Goal: Task Accomplishment & Management: Use online tool/utility

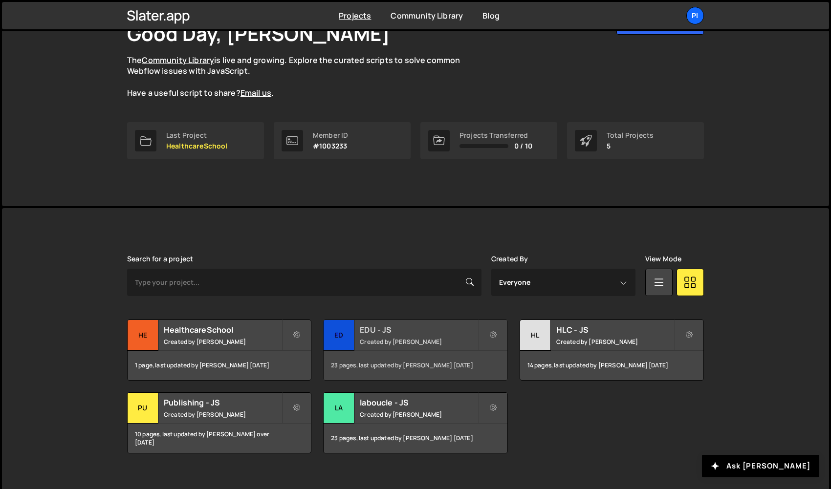
scroll to position [87, 0]
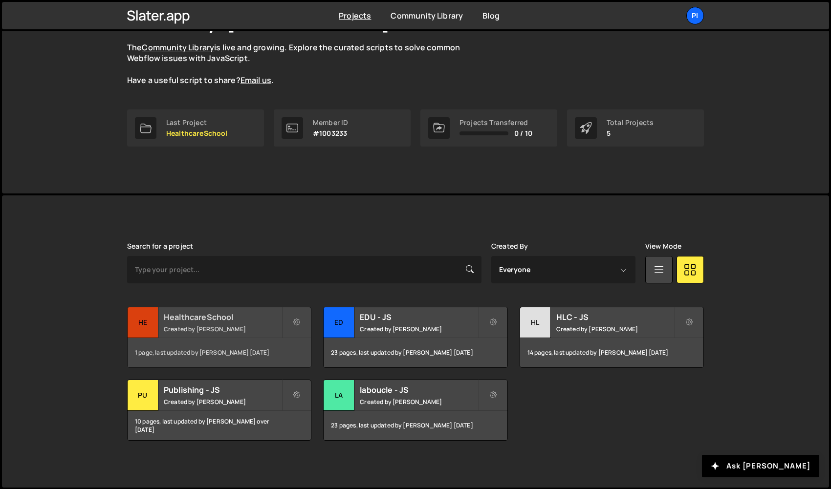
click at [155, 327] on div "He" at bounding box center [143, 322] width 31 height 31
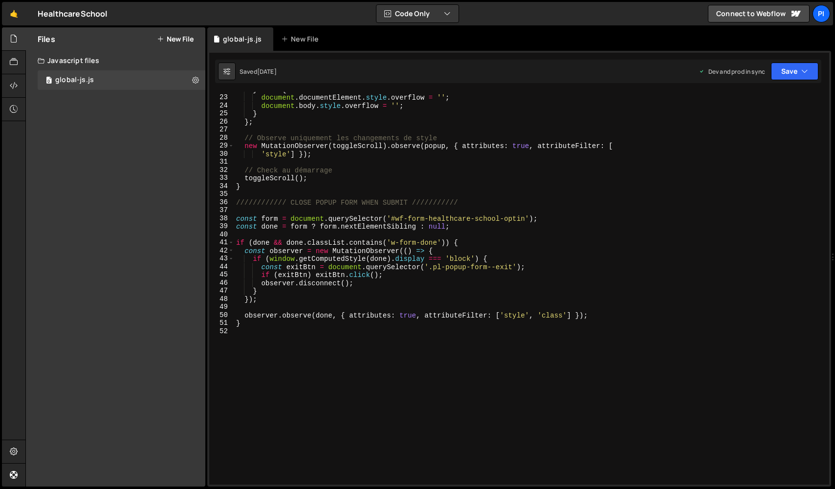
scroll to position [218, 0]
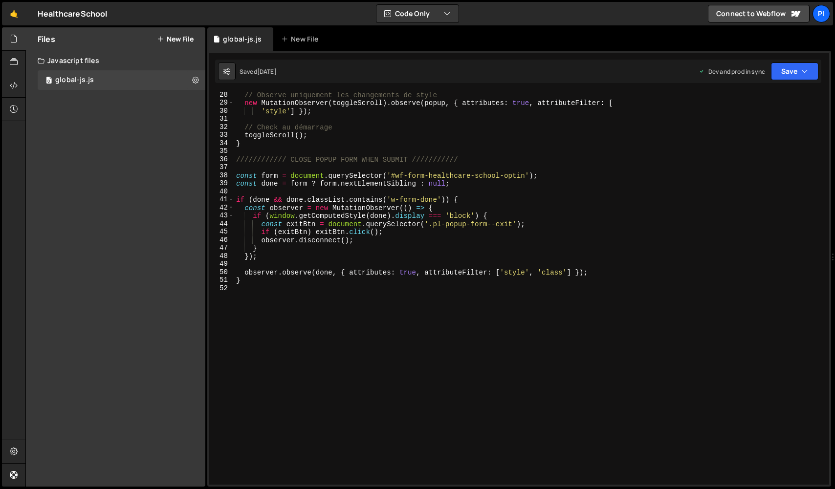
click at [280, 316] on div "// Observe uniquement les changements de style new MutationObserver ( toggleScr…" at bounding box center [529, 295] width 591 height 409
click at [405, 159] on div "// Observe uniquement les changements de style new MutationObserver ( toggleScr…" at bounding box center [529, 295] width 591 height 409
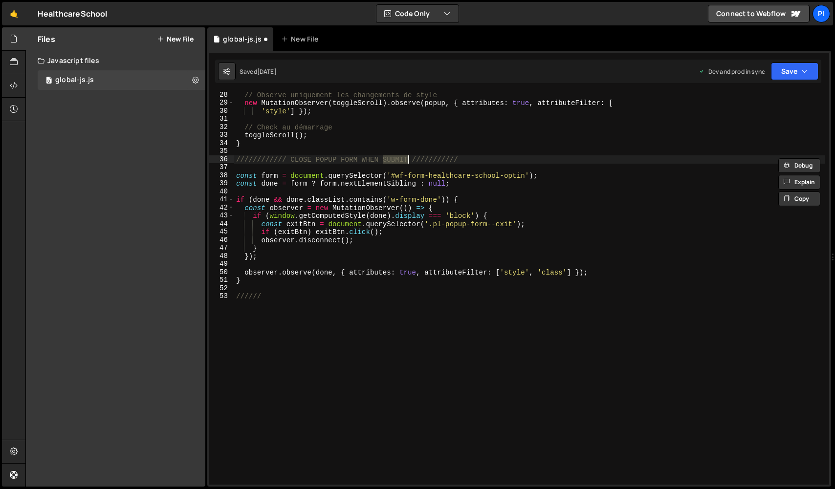
click at [405, 159] on div "// Observe uniquement les changements de style new MutationObserver ( toggleScr…" at bounding box center [529, 295] width 591 height 409
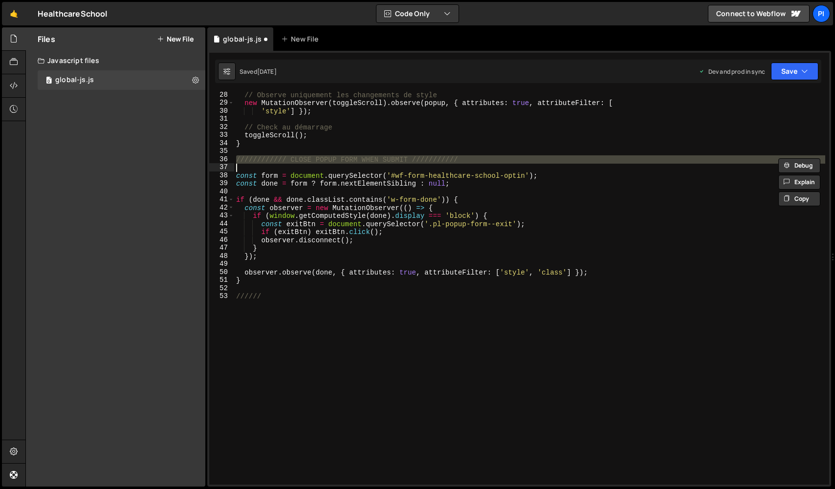
click at [322, 296] on div "// Observe uniquement les changements de style new MutationObserver ( toggleScr…" at bounding box center [529, 295] width 591 height 409
type textarea "//////"
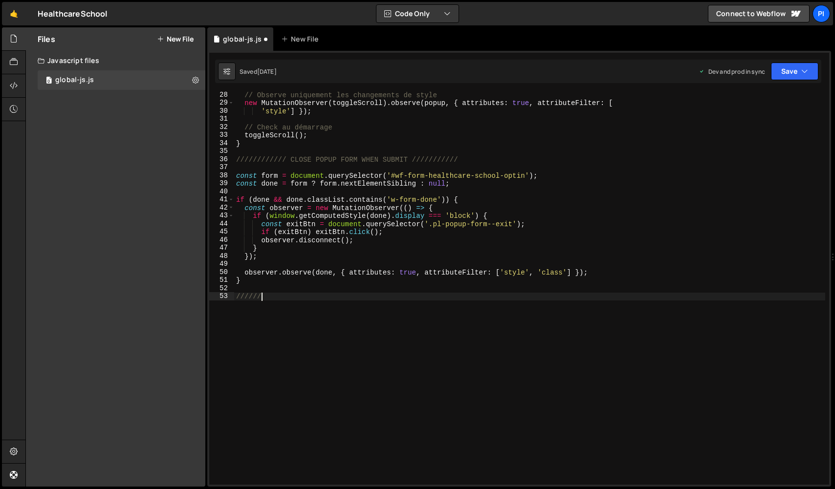
click at [322, 296] on div "// Observe uniquement les changements de style new MutationObserver ( toggleScr…" at bounding box center [529, 295] width 591 height 409
paste textarea
drag, startPoint x: 410, startPoint y: 295, endPoint x: 291, endPoint y: 295, distance: 118.8
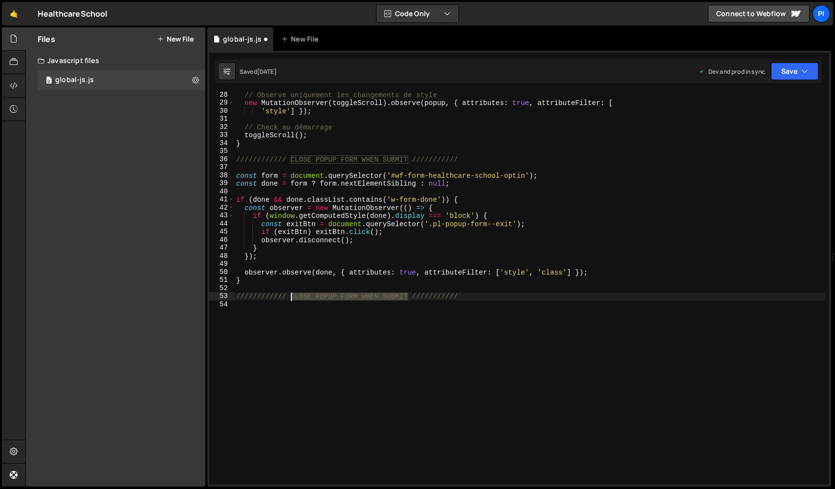
click at [291, 295] on div "// Observe uniquement les changements de style new MutationObserver ( toggleScr…" at bounding box center [529, 295] width 591 height 409
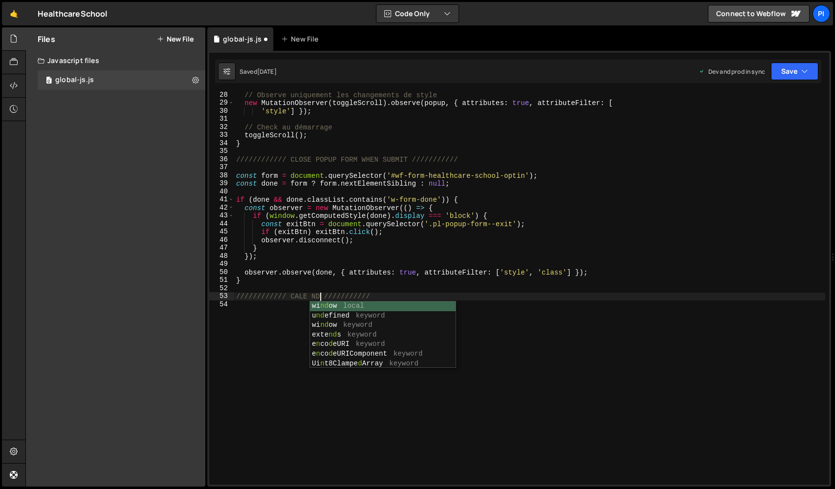
scroll to position [0, 5]
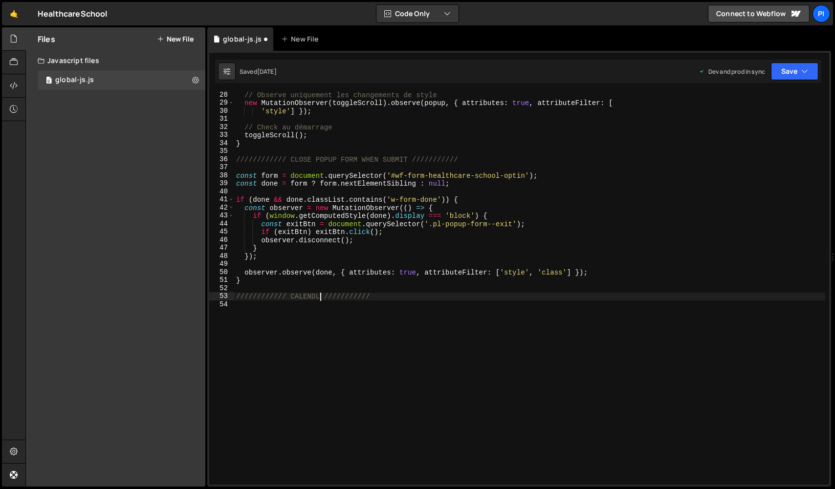
type textarea "//////////// CALENDLY ///////////"
click at [313, 309] on div "// Observe uniquement les changements de style new MutationObserver ( toggleScr…" at bounding box center [529, 295] width 591 height 409
click at [390, 296] on div "// Observe uniquement les changements de style new MutationObserver ( toggleScr…" at bounding box center [529, 295] width 591 height 409
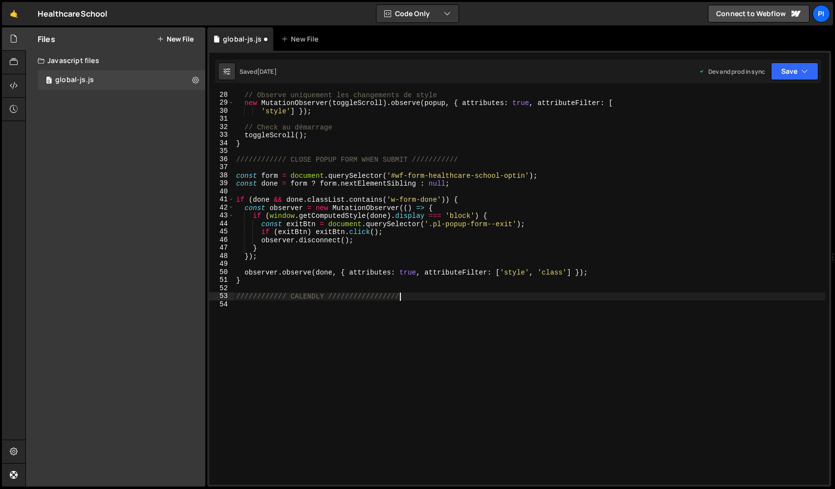
click at [282, 297] on div "// Observe uniquement les changements de style new MutationObserver ( toggleScr…" at bounding box center [529, 295] width 591 height 409
type textarea "//////////////// CALENDLY /////////////////"
click at [441, 300] on div "// Observe uniquement les changements de style new MutationObserver ( toggleScr…" at bounding box center [529, 295] width 591 height 409
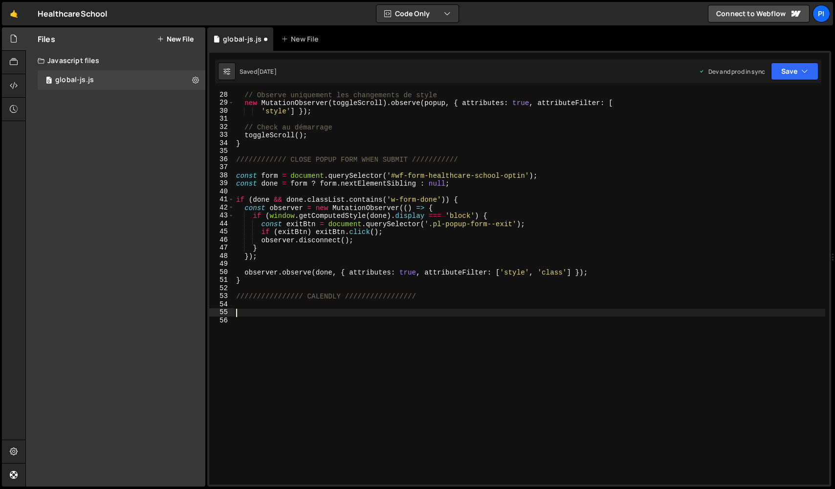
paste textarea "}"
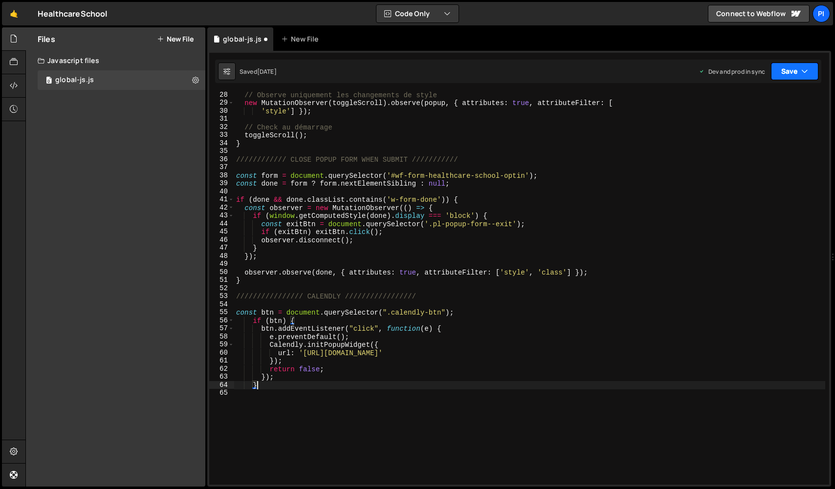
click at [774, 63] on button "Save" at bounding box center [794, 72] width 47 height 18
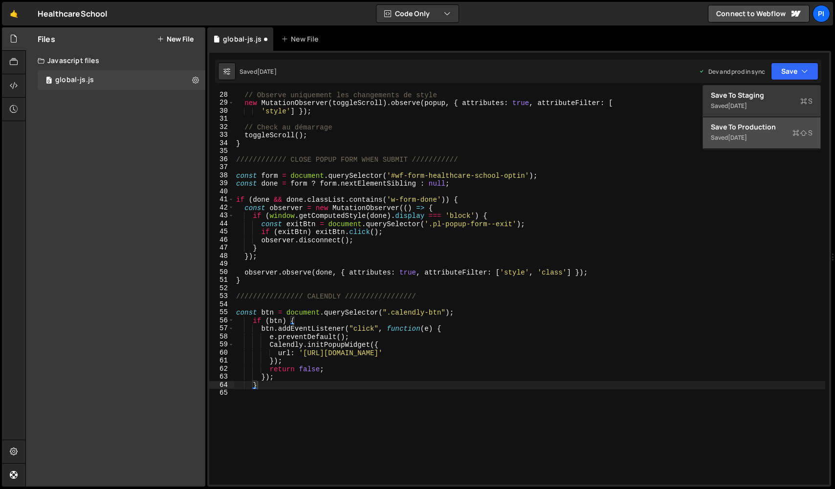
click at [782, 143] on button "Save to Production S Saved 5 days ago" at bounding box center [761, 133] width 117 height 32
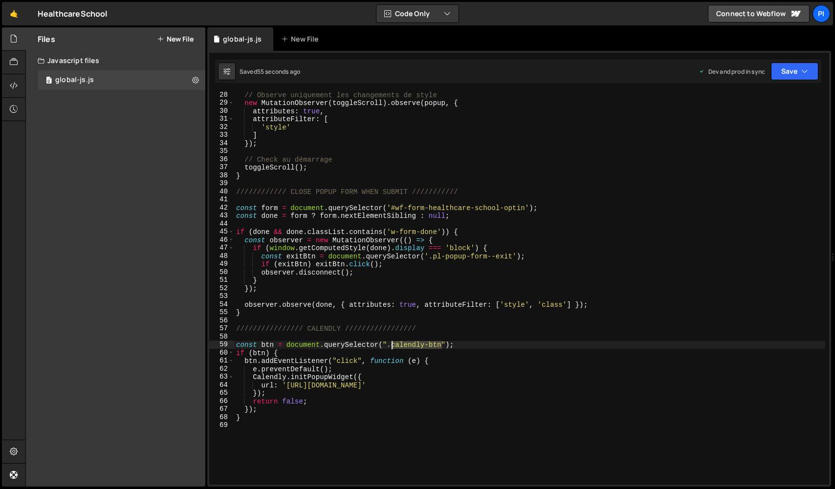
drag, startPoint x: 441, startPoint y: 346, endPoint x: 392, endPoint y: 348, distance: 48.4
click at [392, 348] on div "// Observe uniquement les changements de style new MutationObserver ( toggleScr…" at bounding box center [529, 295] width 591 height 409
type textarea "const btn = document.querySelector(".is--calendly");"
click at [809, 67] on button "Save" at bounding box center [794, 72] width 47 height 18
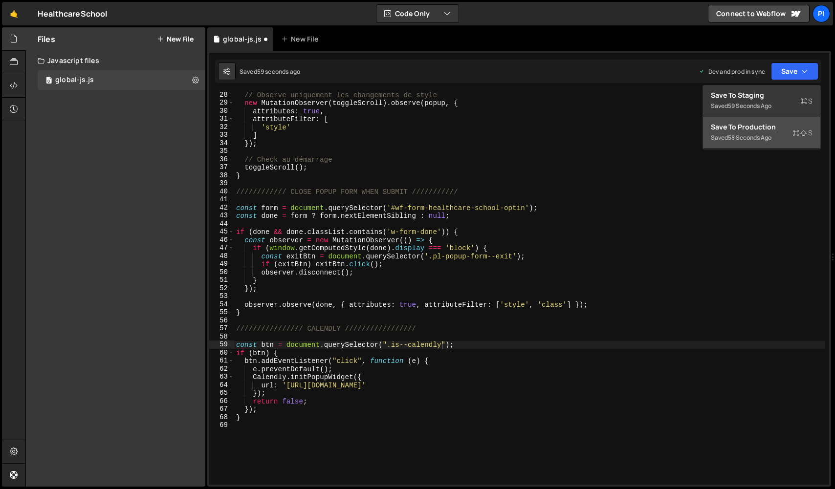
click at [756, 141] on div "58 seconds ago" at bounding box center [750, 137] width 44 height 8
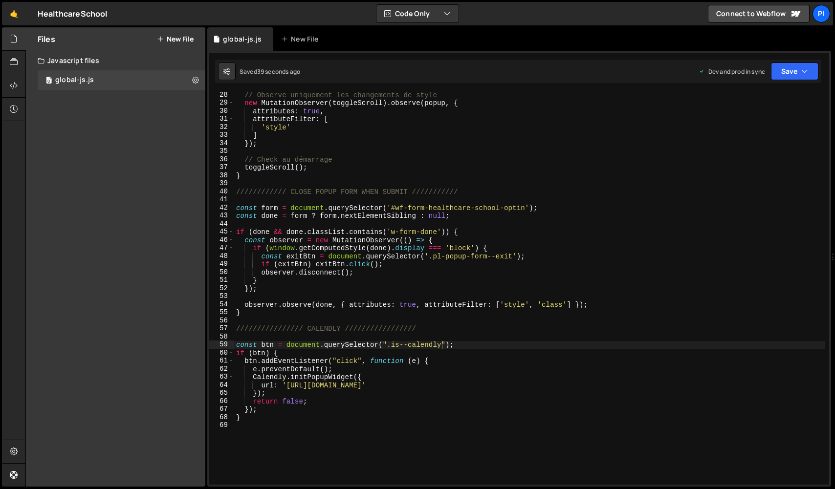
scroll to position [0, 0]
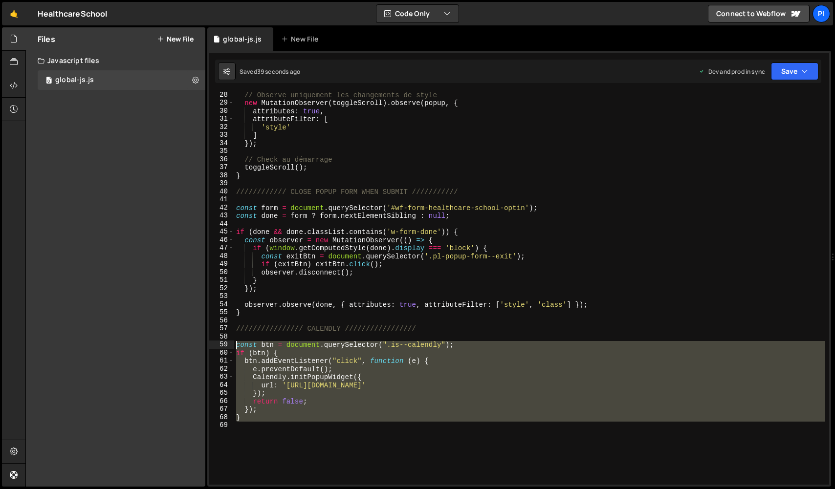
drag, startPoint x: 291, startPoint y: 405, endPoint x: 217, endPoint y: 348, distance: 93.8
click at [217, 348] on div "28 29 30 31 32 33 34 35 36 37 38 39 40 41 42 43 44 45 46 47 48 49 50 51 52 53 5…" at bounding box center [519, 288] width 620 height 393
paste textarea "});"
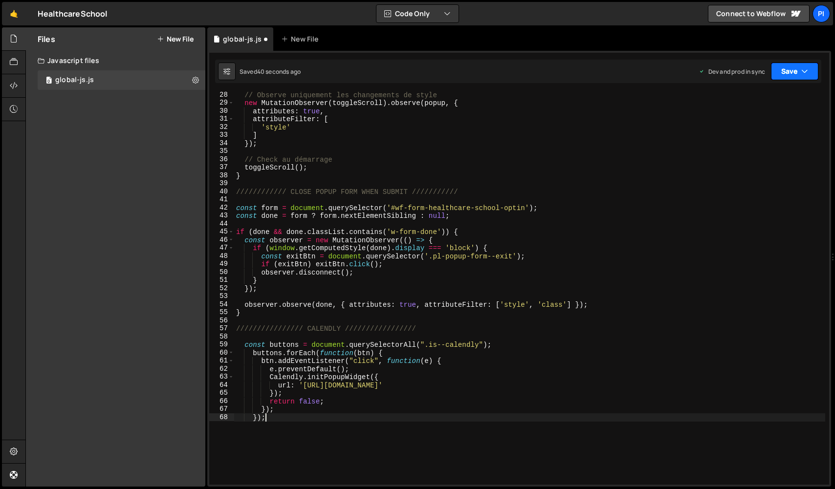
click at [800, 75] on button "Save" at bounding box center [794, 72] width 47 height 18
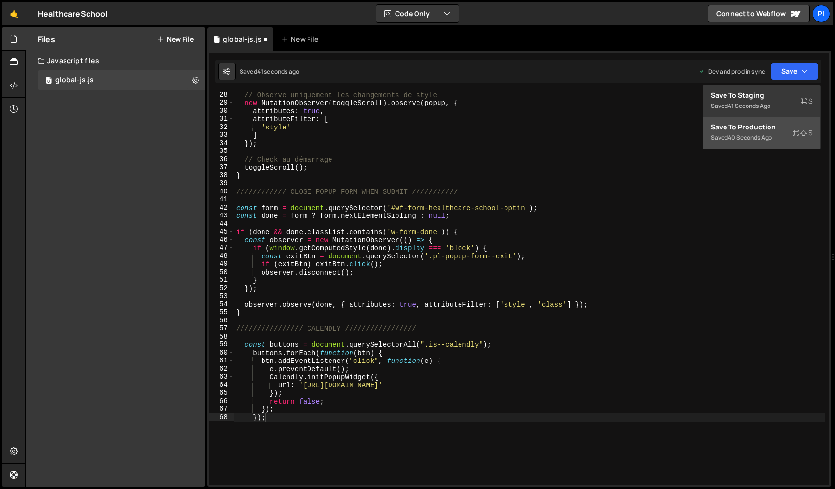
click at [772, 129] on div "Save to Production S" at bounding box center [762, 127] width 102 height 10
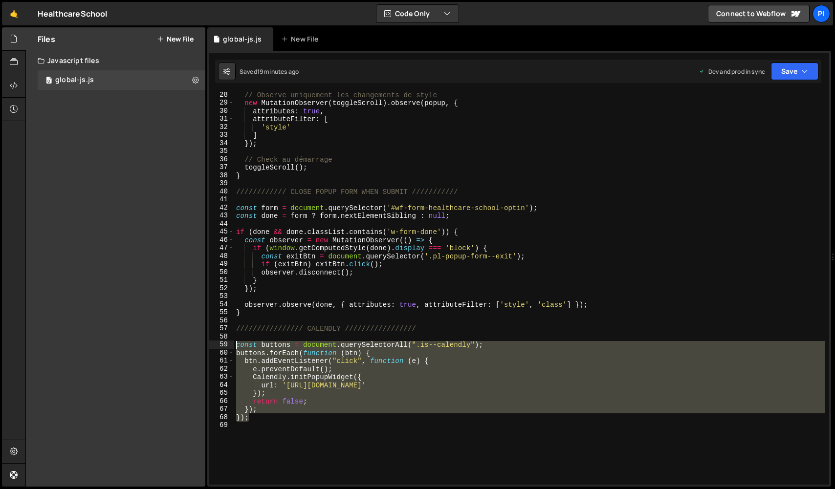
drag, startPoint x: 284, startPoint y: 417, endPoint x: 198, endPoint y: 345, distance: 112.8
click at [198, 345] on div "Files New File Javascript files 0 global-js.js 0 CSS files Copy share link Edit…" at bounding box center [429, 257] width 809 height 460
paste textarea "})();"
type textarea "})();"
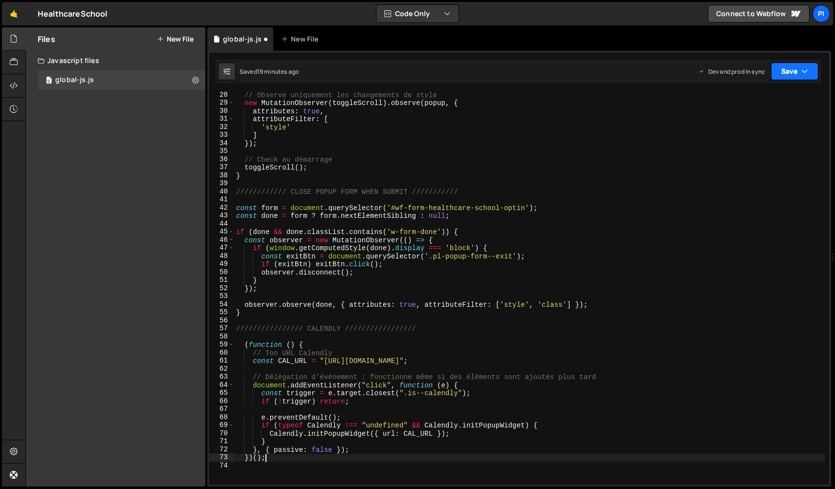
click at [792, 68] on button "Save" at bounding box center [794, 72] width 47 height 18
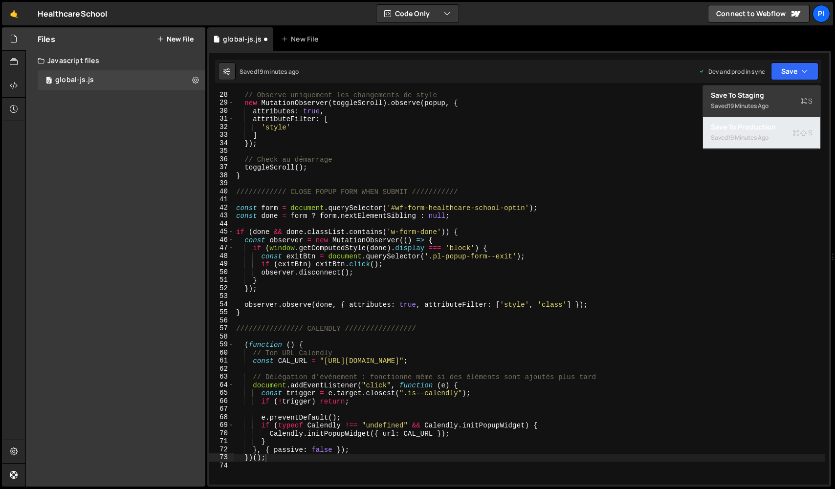
click at [757, 143] on div "Saved 19 minutes ago" at bounding box center [762, 138] width 102 height 12
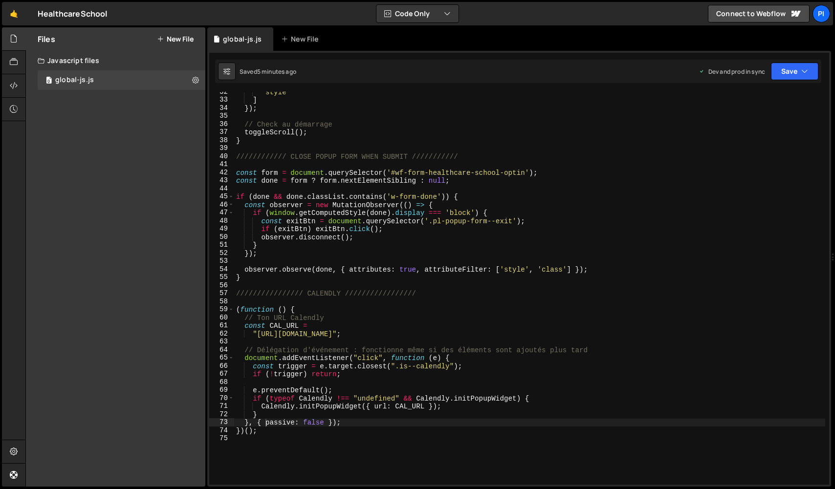
scroll to position [271, 0]
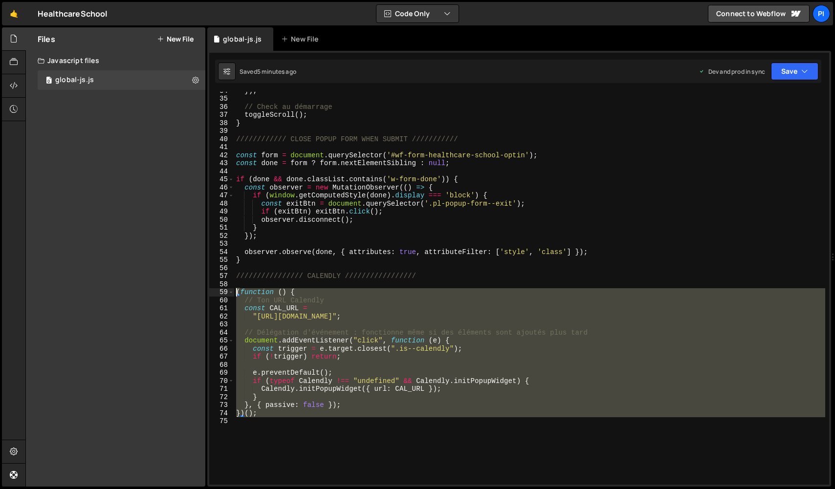
drag, startPoint x: 264, startPoint y: 426, endPoint x: 205, endPoint y: 293, distance: 145.1
click at [205, 293] on div "Files New File Javascript files 0 global-js.js 0 CSS files Copy share link Edit…" at bounding box center [429, 257] width 809 height 460
paste textarea "});"
type textarea "});"
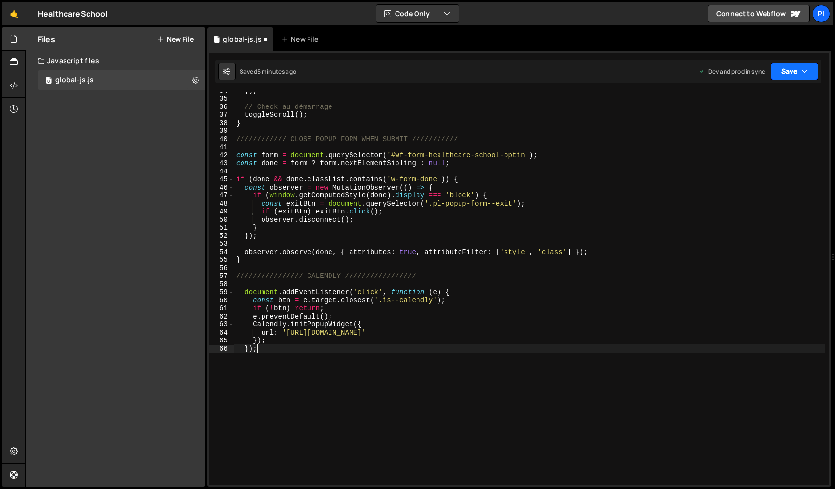
click at [802, 74] on icon "button" at bounding box center [804, 71] width 7 height 10
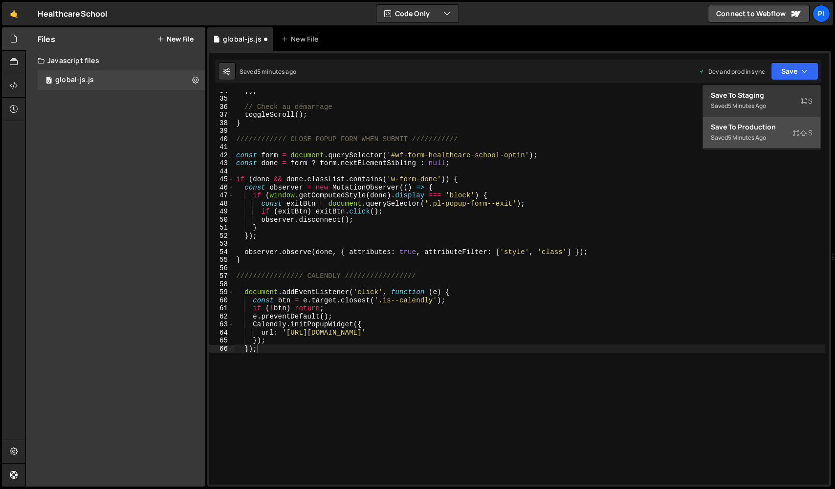
click at [783, 118] on button "Save to Production S Saved 5 minutes ago" at bounding box center [761, 133] width 117 height 32
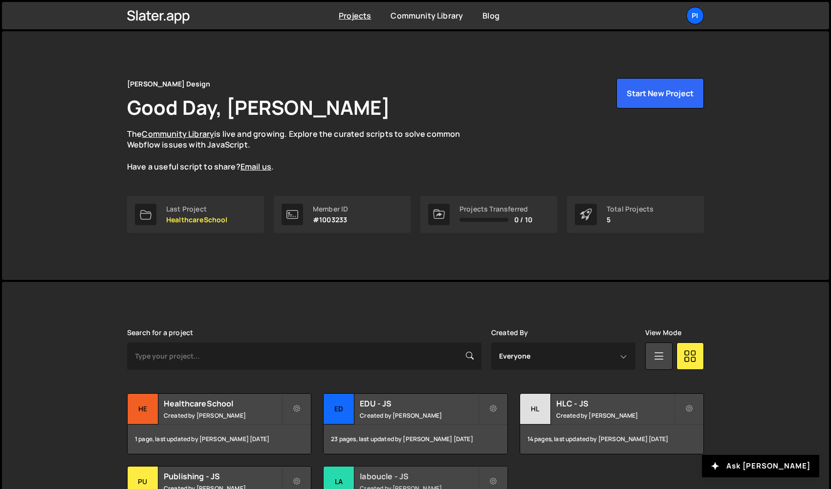
click at [329, 474] on div "la" at bounding box center [339, 482] width 31 height 31
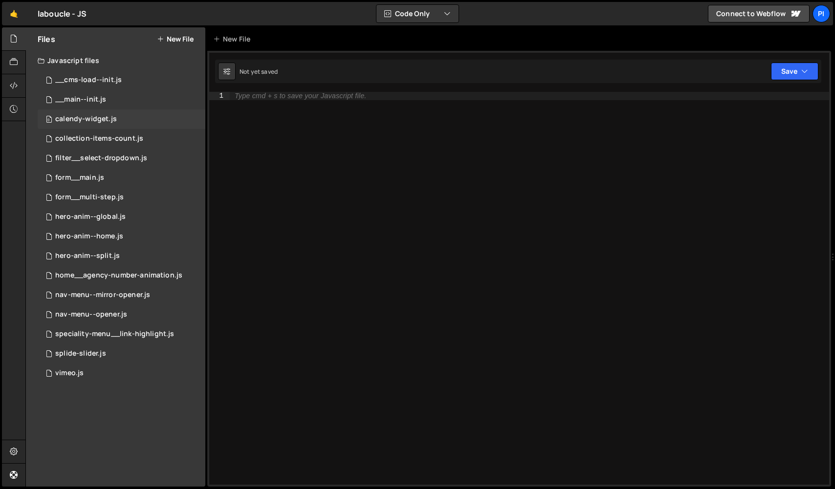
click at [121, 118] on div "0 calendy-widget.js 0" at bounding box center [122, 119] width 168 height 20
